Goal: Task Accomplishment & Management: Manage account settings

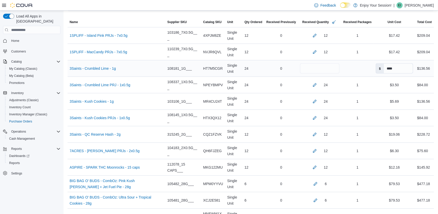
scroll to position [127, 0]
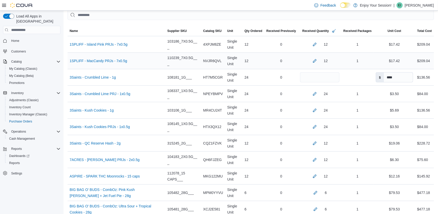
click at [347, 63] on div "1" at bounding box center [357, 61] width 32 height 10
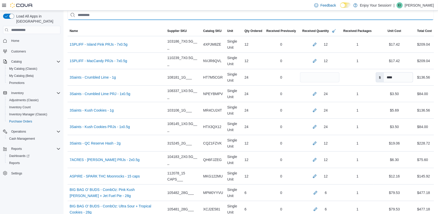
click at [304, 19] on input "This is a search bar. After typing your query, hit enter to filter the results …" at bounding box center [251, 15] width 366 height 10
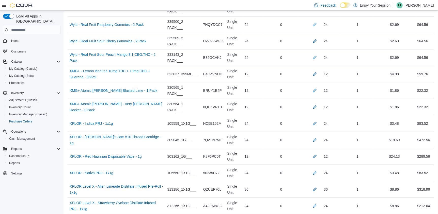
scroll to position [2452, 0]
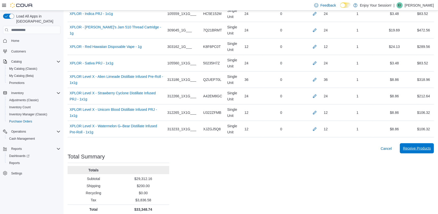
click at [420, 147] on span "Receive Products" at bounding box center [417, 148] width 28 height 5
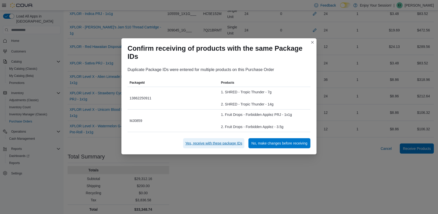
click at [234, 146] on span "Yes, receive with these package IDs" at bounding box center [213, 143] width 57 height 5
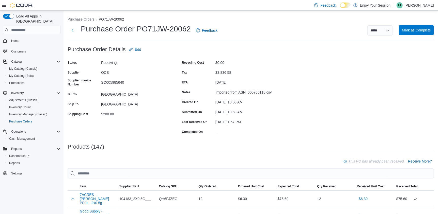
click at [427, 31] on span "Mark as Complete" at bounding box center [416, 30] width 29 height 5
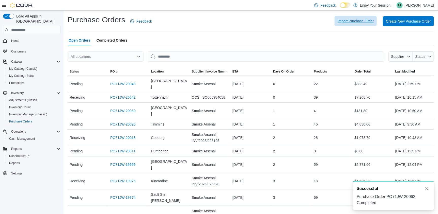
click at [351, 22] on span "Import Purchase Order" at bounding box center [356, 21] width 36 height 5
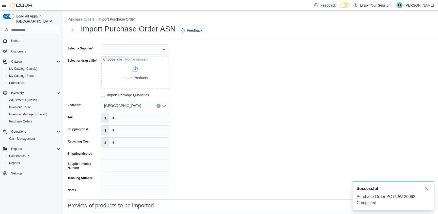
click at [151, 51] on div at bounding box center [135, 49] width 68 height 10
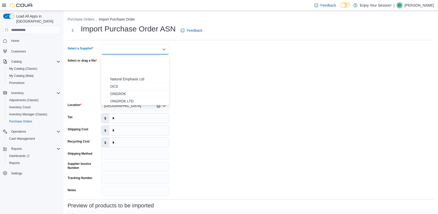
scroll to position [178, 0]
click at [124, 60] on button "OCS" at bounding box center [135, 57] width 68 height 7
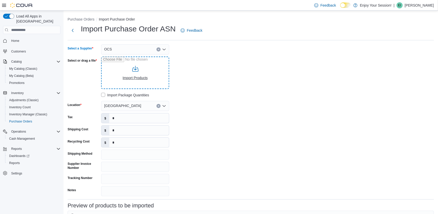
click at [135, 73] on input "Select or drag a file" at bounding box center [135, 73] width 68 height 33
type input "**********"
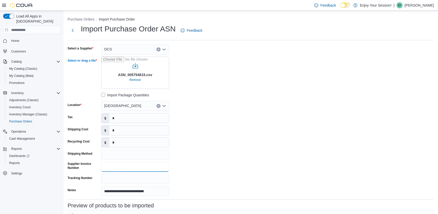
click at [123, 165] on input "Supplier Invoice Number" at bounding box center [135, 167] width 68 height 10
paste input "**********"
type input "**********"
click at [128, 118] on input "*" at bounding box center [139, 119] width 60 height 10
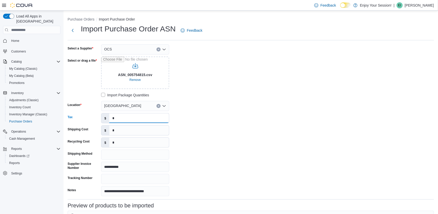
click at [128, 118] on input "*" at bounding box center [139, 119] width 60 height 10
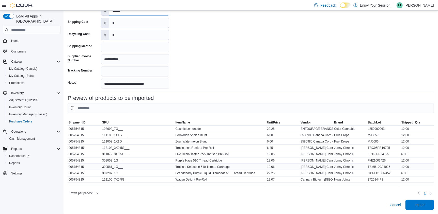
scroll to position [111, 0]
type input "******"
click at [431, 204] on span "Import" at bounding box center [419, 205] width 22 height 10
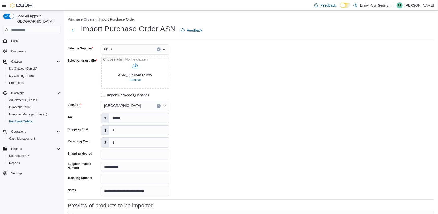
scroll to position [0, 0]
click at [131, 73] on input "Select or drag a file" at bounding box center [135, 73] width 68 height 33
click at [135, 80] on span "Remove" at bounding box center [135, 80] width 11 height 4
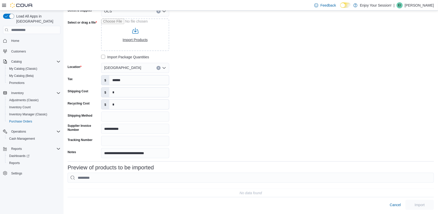
scroll to position [42, 0]
click at [138, 36] on input "Select or drag a file" at bounding box center [135, 35] width 68 height 33
click at [135, 34] on input "Select or drag a file" at bounding box center [135, 35] width 68 height 33
type input "**********"
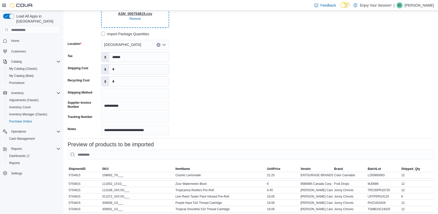
scroll to position [107, 0]
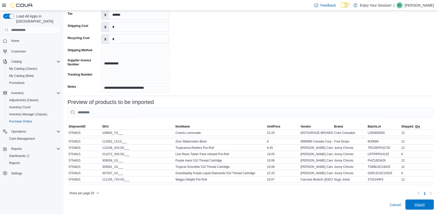
click at [422, 204] on span "Import" at bounding box center [419, 204] width 10 height 5
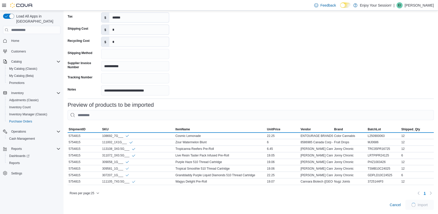
scroll to position [104, 0]
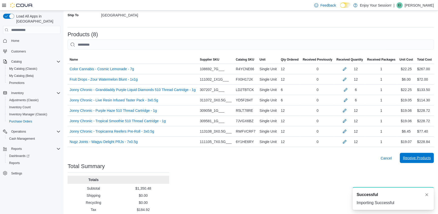
scroll to position [110, 0]
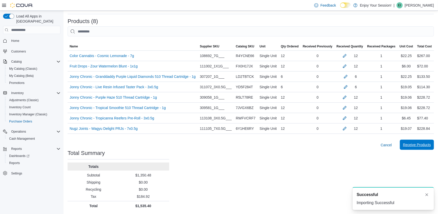
click at [422, 149] on span "Receive Products" at bounding box center [417, 145] width 28 height 10
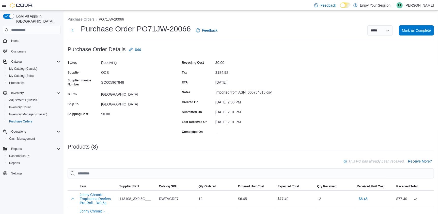
click at [419, 28] on span "Mark as Complete" at bounding box center [416, 30] width 29 height 5
